Goal: Information Seeking & Learning: Learn about a topic

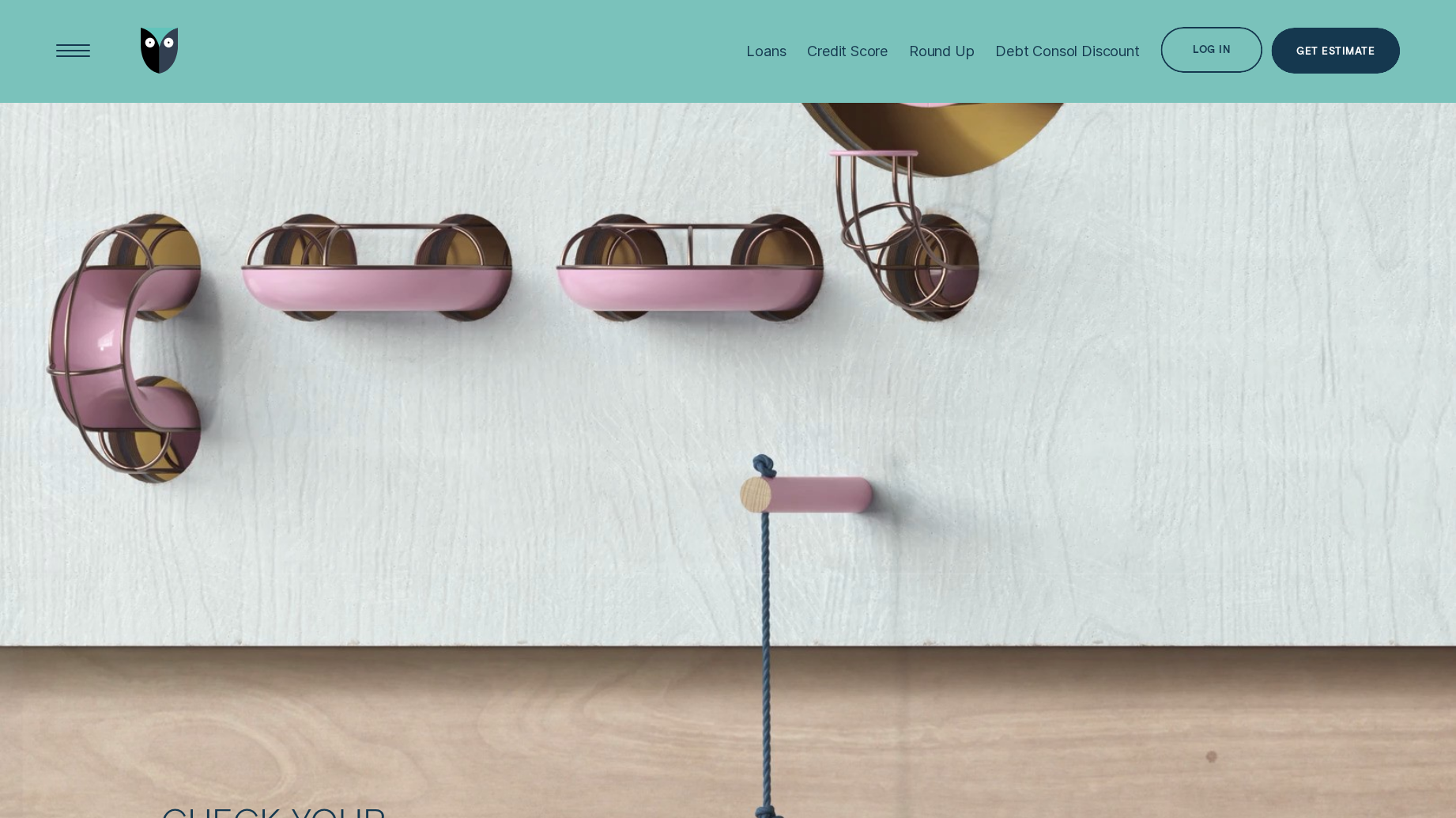
scroll to position [1876, 0]
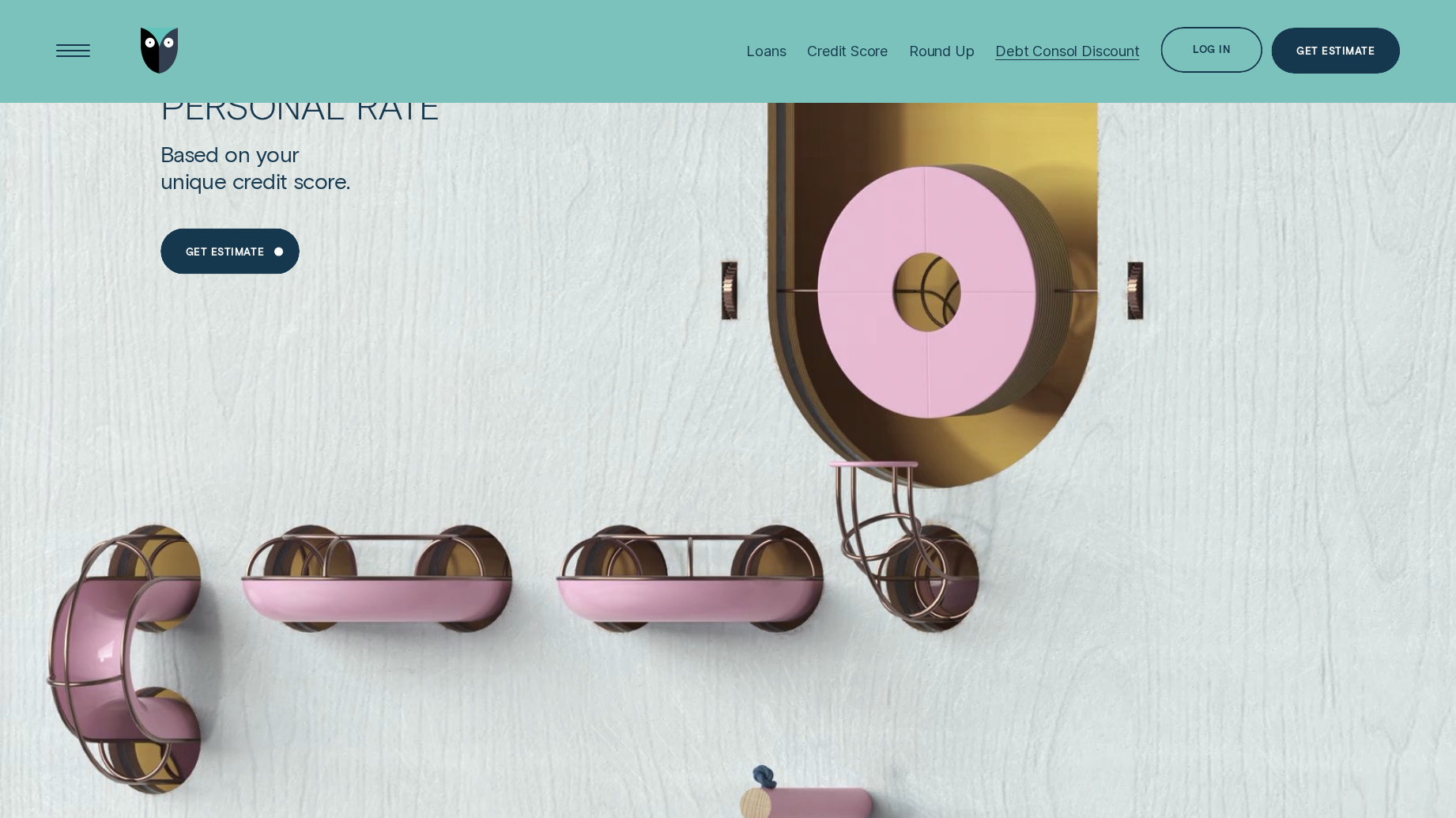
click at [1055, 55] on div "Debt Consol Discount" at bounding box center [1067, 50] width 144 height 17
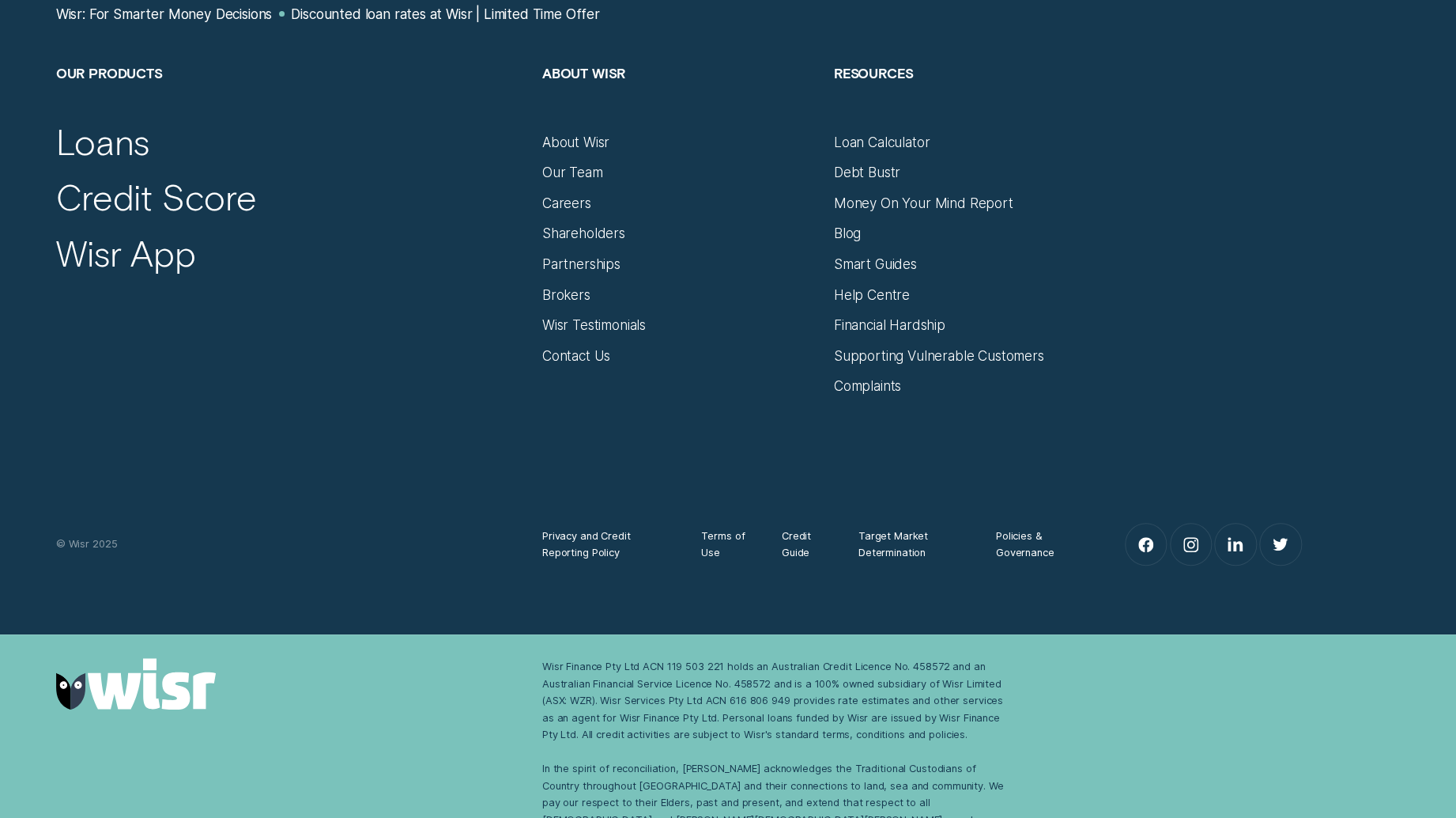
scroll to position [3192, 0]
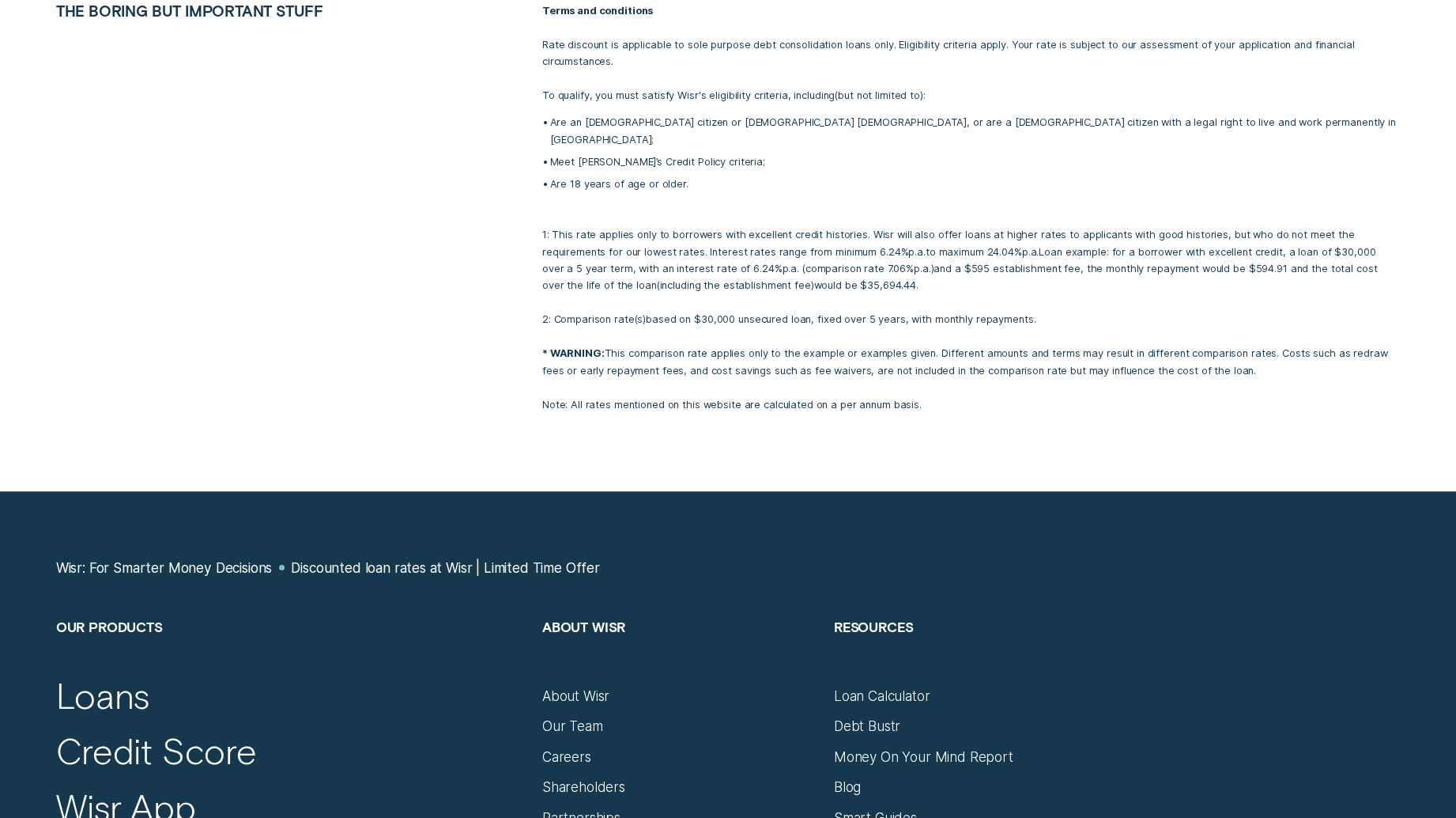
drag, startPoint x: 950, startPoint y: 239, endPoint x: 804, endPoint y: 234, distance: 146.1
click at [804, 234] on p "1: This rate applies only to borrowers with excellent credit histories. Wisr wi…" at bounding box center [971, 269] width 857 height 119
copy p "6.24% p.a. to maximum 24.04%"
